Goal: Use online tool/utility: Utilize a website feature to perform a specific function

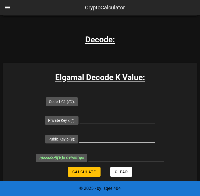
scroll to position [912, 0]
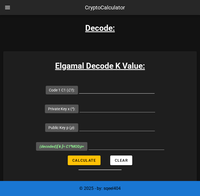
click at [98, 85] on input "Code 1 C1 ( C1 ):" at bounding box center [116, 89] width 75 height 9
drag, startPoint x: 118, startPoint y: 95, endPoint x: 117, endPoint y: 91, distance: 4.3
click at [118, 95] on div at bounding box center [116, 97] width 75 height 4
click at [117, 90] on input "Code 1 C1 ( C1 ):" at bounding box center [116, 89] width 75 height 9
paste input "3079929"
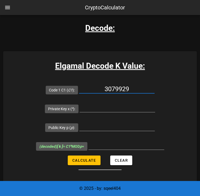
type input "3079929"
click at [114, 106] on input "Private Key x ( x ):" at bounding box center [116, 108] width 75 height 9
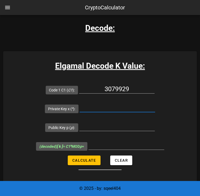
paste input "7841"
type input "7841"
click at [112, 129] on input "Public Key p ( p ):" at bounding box center [116, 126] width 75 height 9
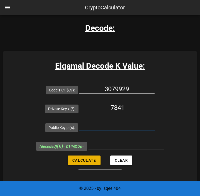
paste input "8902967"
type input "8902967"
click at [94, 160] on span "Calculate" at bounding box center [84, 160] width 24 height 4
type input "2508500"
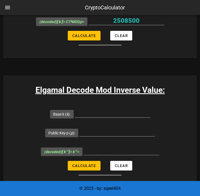
scroll to position [1046, 0]
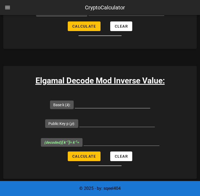
click at [123, 109] on div at bounding box center [112, 107] width 75 height 14
click at [122, 101] on input "Base k ( k ):" at bounding box center [112, 104] width 75 height 9
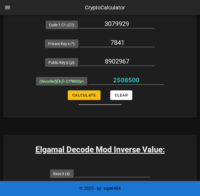
scroll to position [1073, 0]
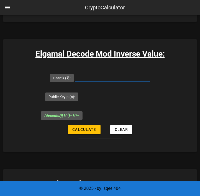
click at [101, 77] on input "Base k ( k ):" at bounding box center [112, 77] width 75 height 9
paste input "2508500"
type input "2508500"
click at [103, 97] on input "Public Key p ( p ):" at bounding box center [116, 95] width 75 height 9
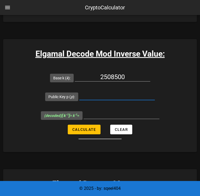
click at [103, 95] on input "Public Key p ( p ):" at bounding box center [116, 95] width 75 height 9
paste input "8902967"
type input "8902967"
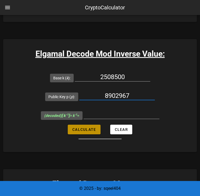
click at [83, 131] on button "Calculate" at bounding box center [84, 130] width 32 height 10
type input "1654589"
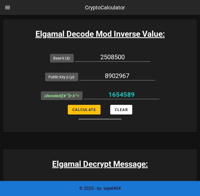
scroll to position [1127, 0]
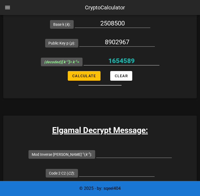
click at [120, 59] on input "1654589" at bounding box center [121, 61] width 76 height 9
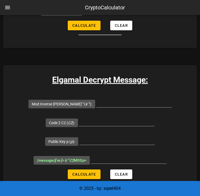
scroll to position [1180, 0]
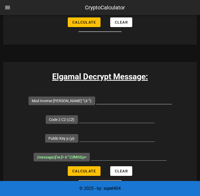
click at [115, 97] on input "Mod Inverse [PERSON_NAME] -1 ( k -1 ):" at bounding box center [133, 99] width 75 height 9
paste input "1654589"
type input "1654589"
click at [114, 116] on input "Code 2 C2 ( C2 ):" at bounding box center [116, 118] width 75 height 9
paste input "4061106"
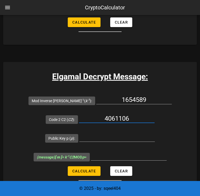
type input "4061106"
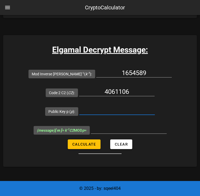
click at [118, 108] on input "Public Key p ( p ):" at bounding box center [116, 110] width 75 height 9
paste input "8902967"
type input "8902967"
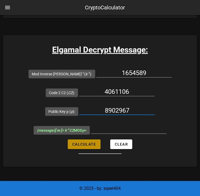
click at [88, 146] on button "Calculate" at bounding box center [84, 144] width 32 height 10
type input "389986"
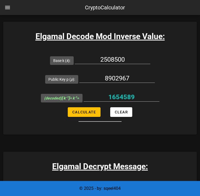
scroll to position [1100, 0]
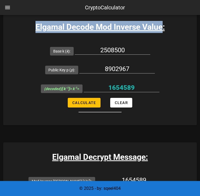
drag, startPoint x: 36, startPoint y: 27, endPoint x: 161, endPoint y: 27, distance: 124.7
click at [161, 27] on h3 "Elgamal Decode Mod Inverse Value:" at bounding box center [99, 27] width 193 height 12
copy h3 "Elgamal Decode Mod Inverse Value"
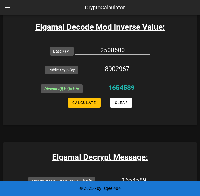
click at [129, 85] on input "1654589" at bounding box center [121, 87] width 76 height 9
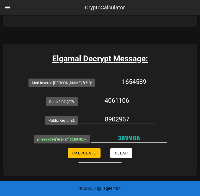
scroll to position [1207, 0]
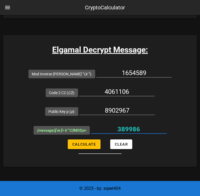
click at [136, 127] on input "389986" at bounding box center [129, 129] width 76 height 9
click at [135, 127] on input "389986" at bounding box center [129, 129] width 76 height 9
